Goal: Task Accomplishment & Management: Use online tool/utility

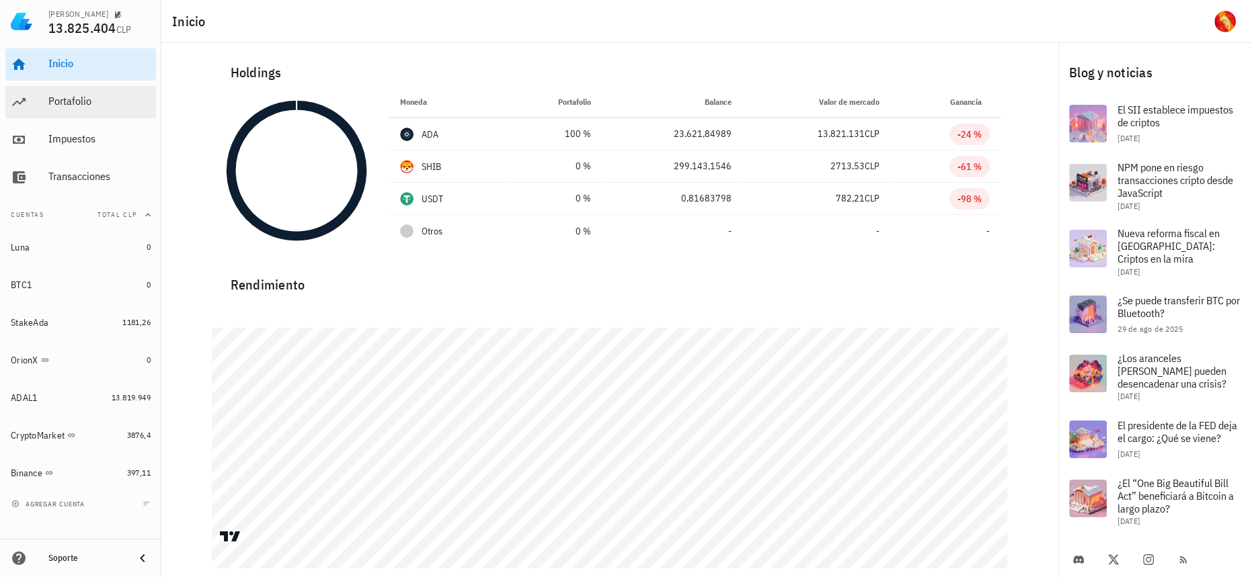
click at [112, 85] on div "Inicio [GEOGRAPHIC_DATA] Impuestos [GEOGRAPHIC_DATA]" at bounding box center [80, 121] width 151 height 156
click at [121, 98] on div "Portafolio" at bounding box center [99, 101] width 102 height 13
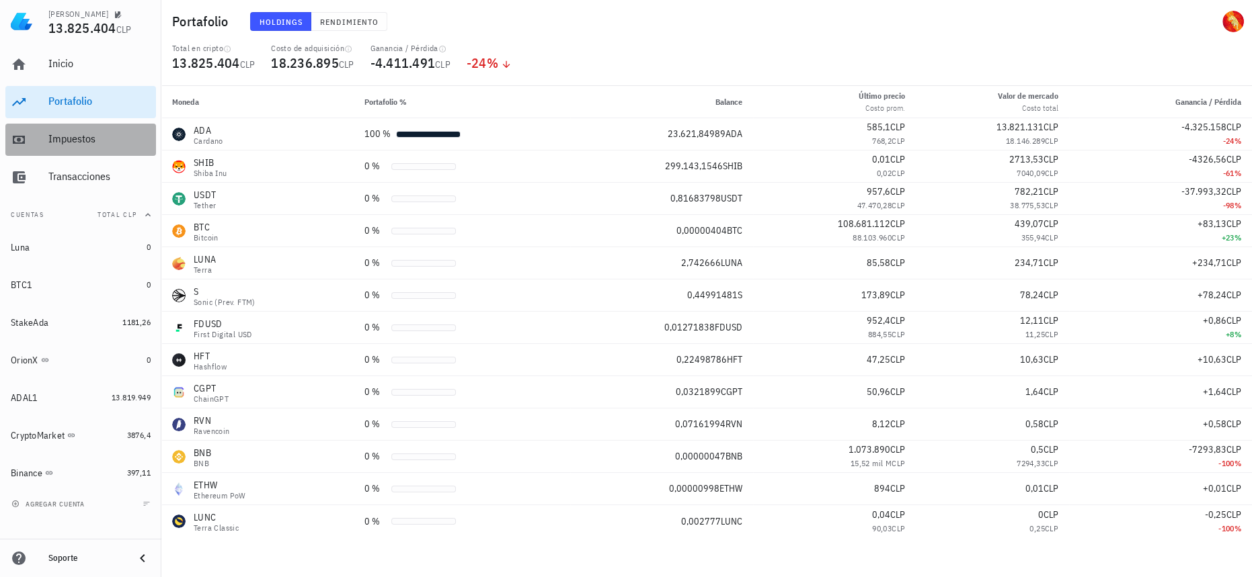
click at [52, 138] on div "Impuestos" at bounding box center [99, 138] width 102 height 13
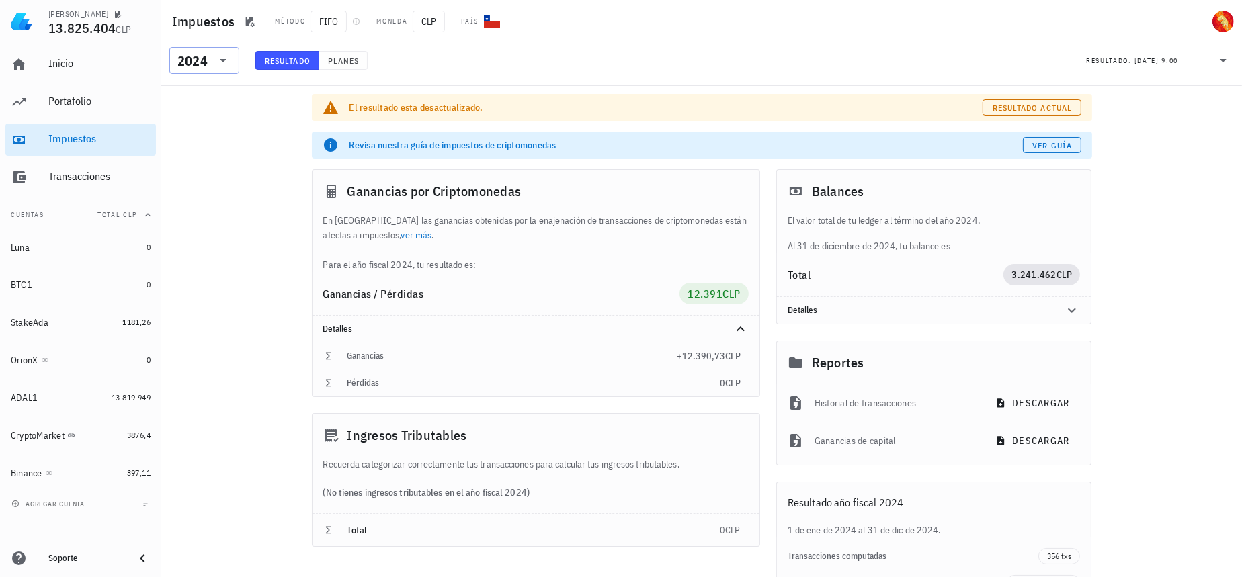
click at [216, 60] on icon at bounding box center [223, 60] width 16 height 16
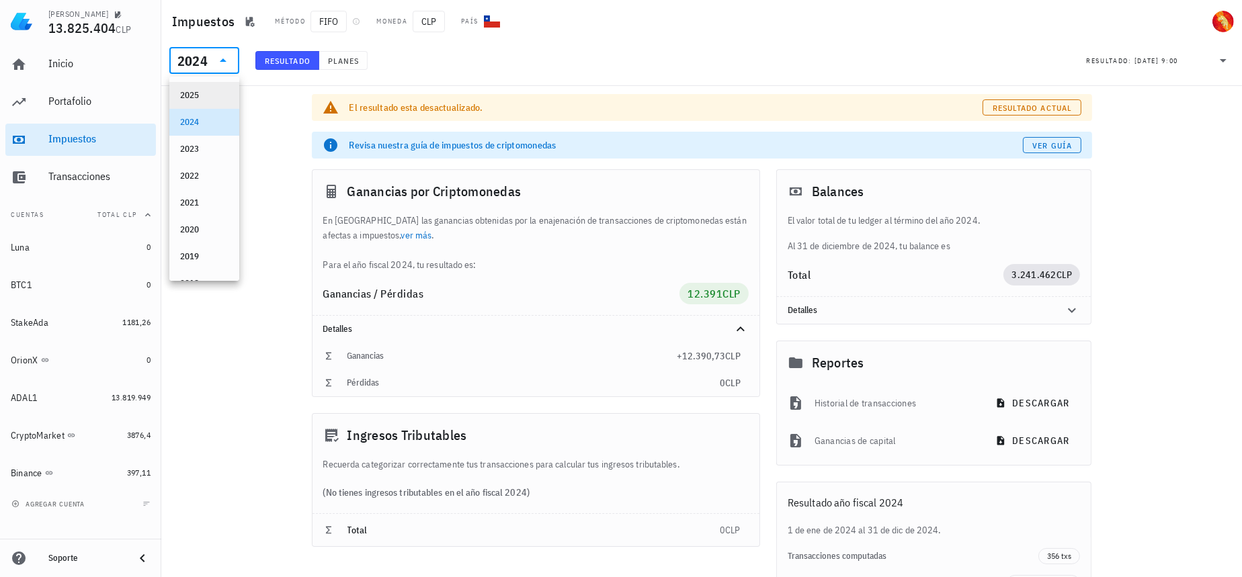
click at [209, 89] on div "2025" at bounding box center [204, 96] width 48 height 22
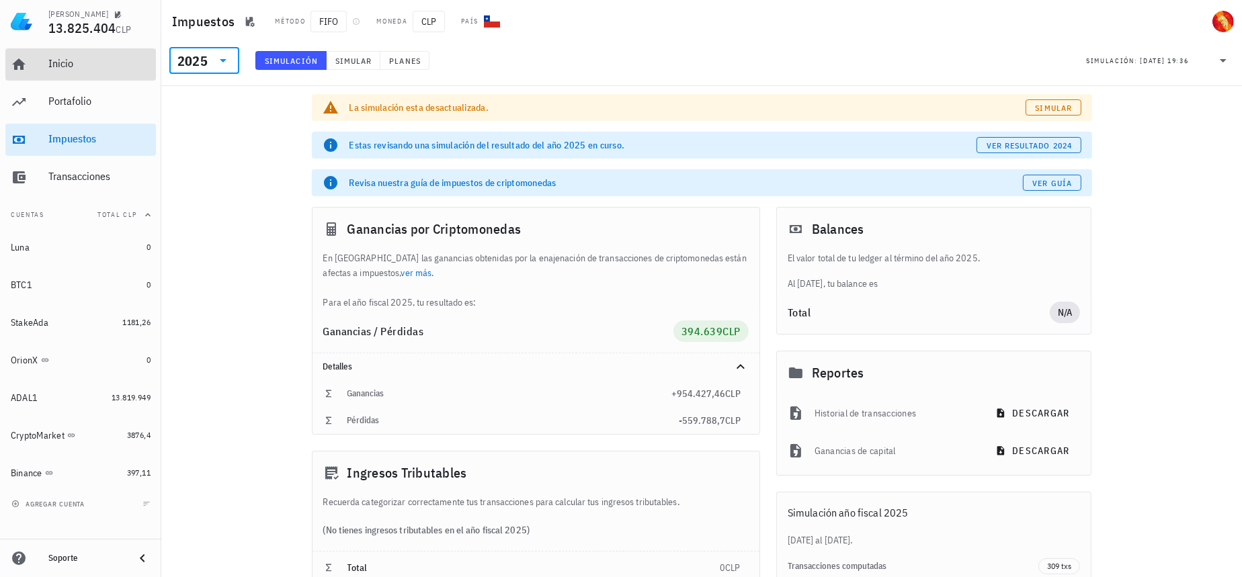
click at [59, 64] on div "Inicio" at bounding box center [99, 63] width 102 height 13
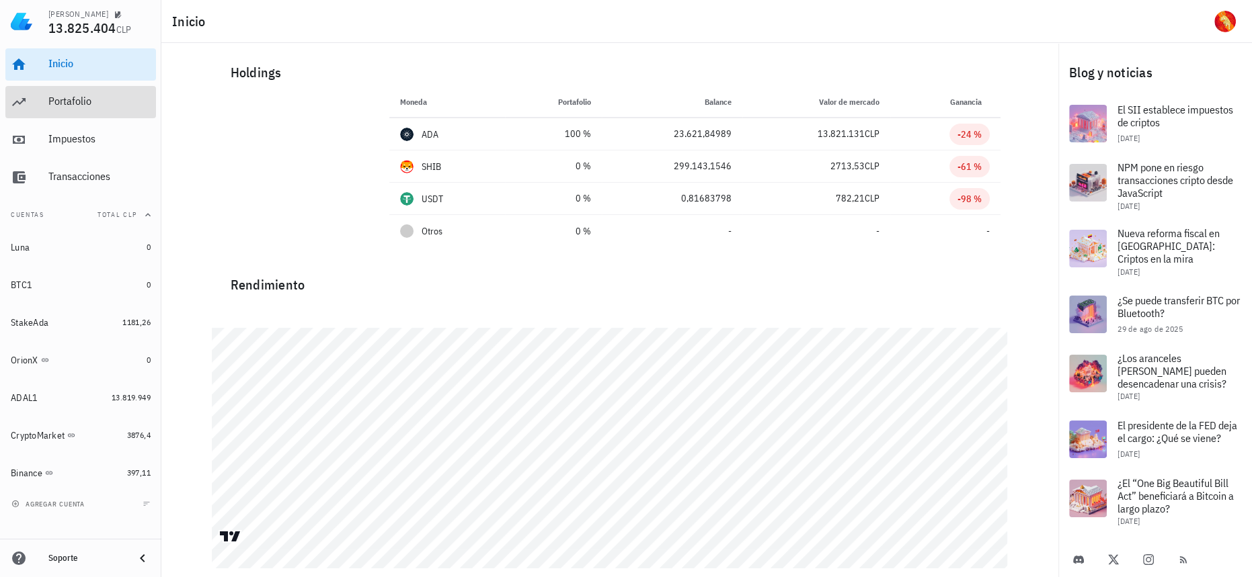
click at [58, 108] on div "Portafolio" at bounding box center [99, 102] width 102 height 30
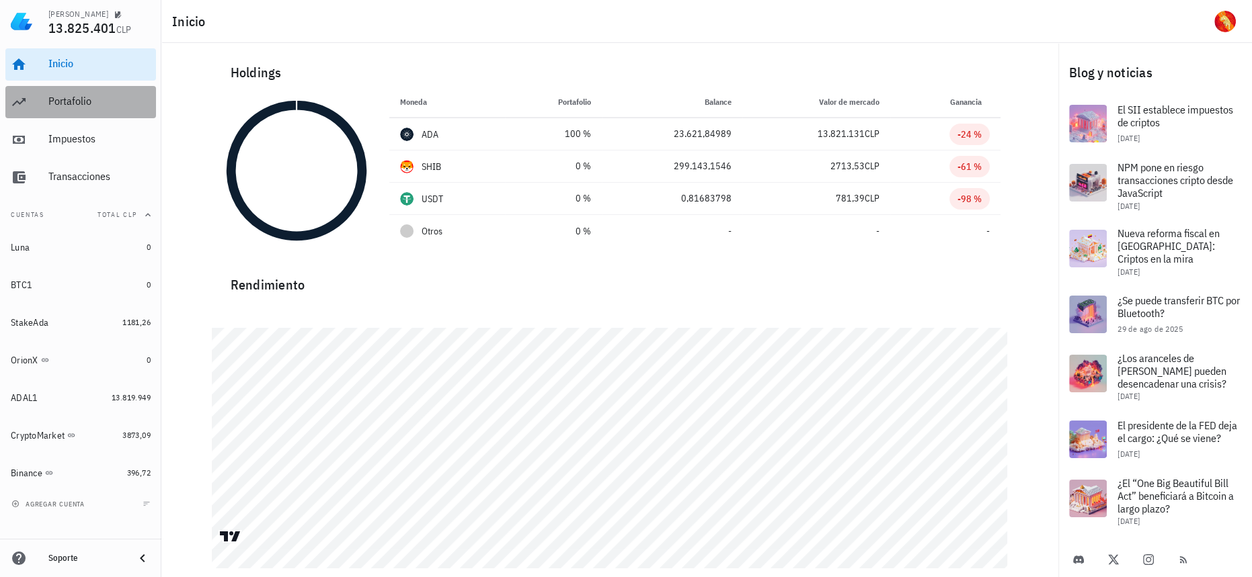
click at [97, 102] on div "Portafolio" at bounding box center [99, 101] width 102 height 13
